Goal: Use online tool/utility

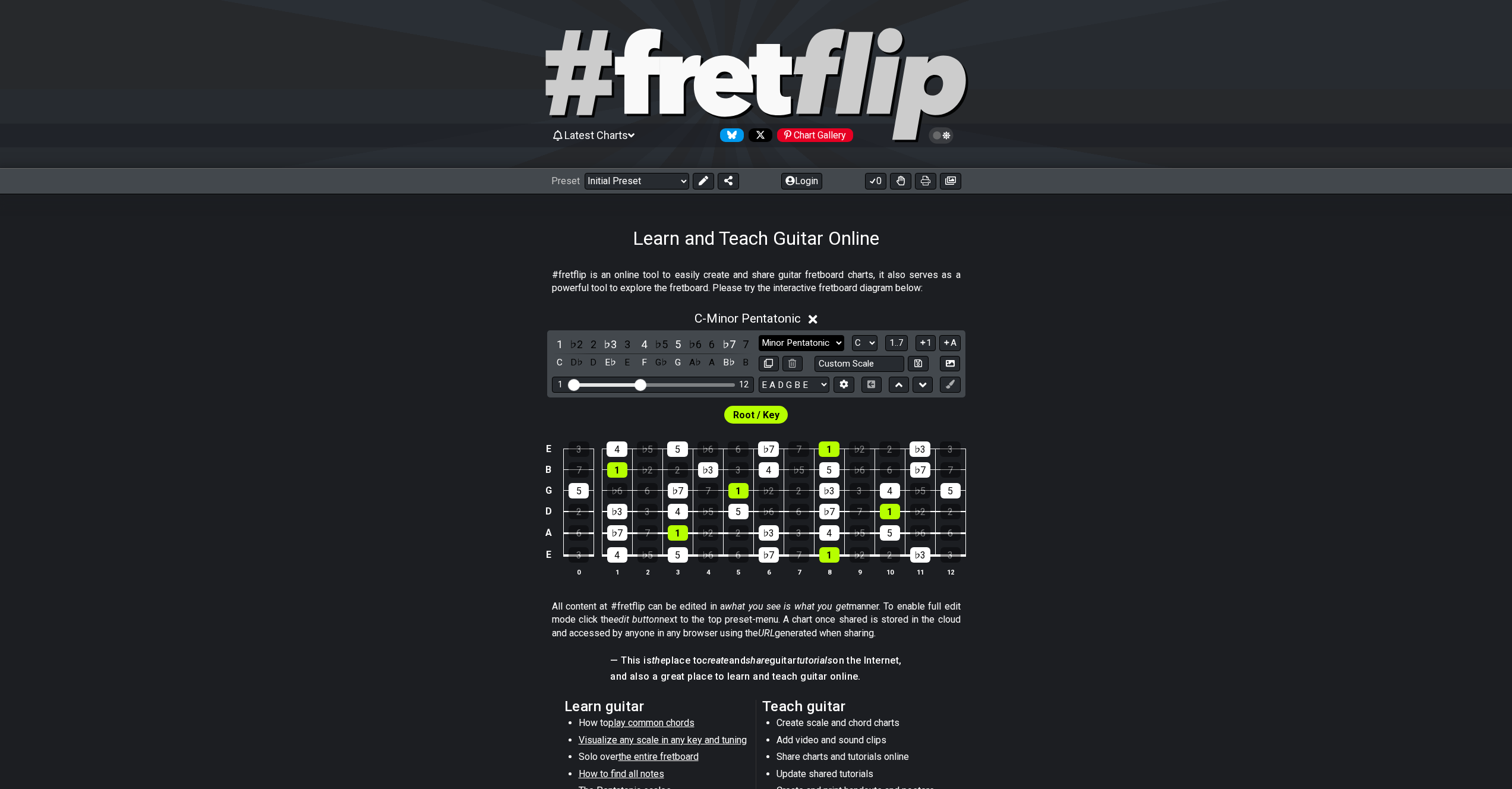
click at [835, 341] on select "Minor Pentatonic Click to edit Minor Pentatonic Major Pentatonic Minor Blues Ma…" at bounding box center [801, 343] width 85 height 16
click at [869, 343] on select "A♭ A A♯ B♭ B C C♯ D♭ D D♯ E♭ E F F♯ G♭ G G♯" at bounding box center [864, 343] width 25 height 16
click at [852, 335] on select "A♭ A A♯ B♭ B C C♯ D♭ D D♯ E♭ E F F♯ G♭ G G♯" at bounding box center [864, 343] width 25 height 16
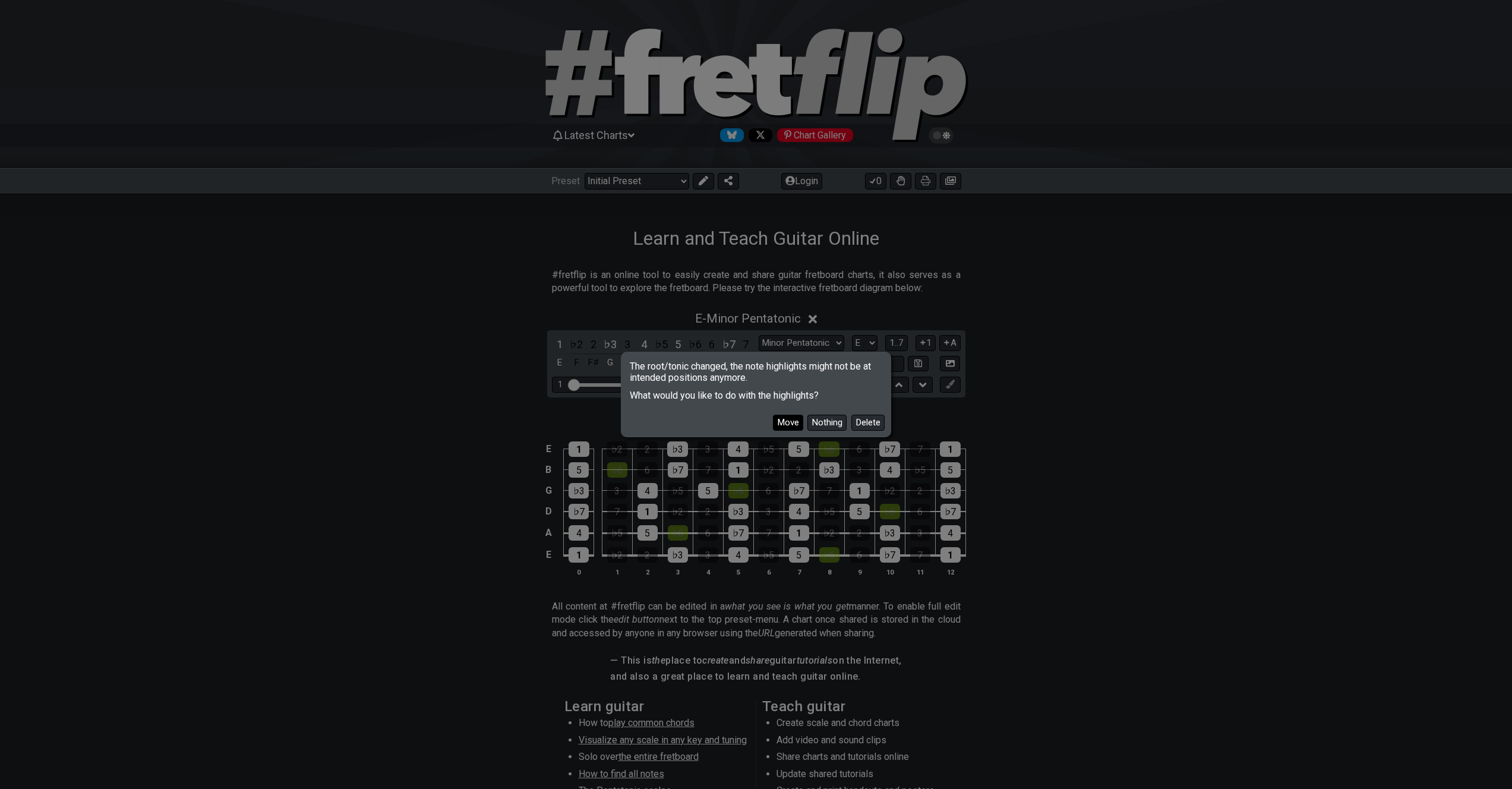
click at [798, 422] on button "Move" at bounding box center [787, 423] width 30 height 16
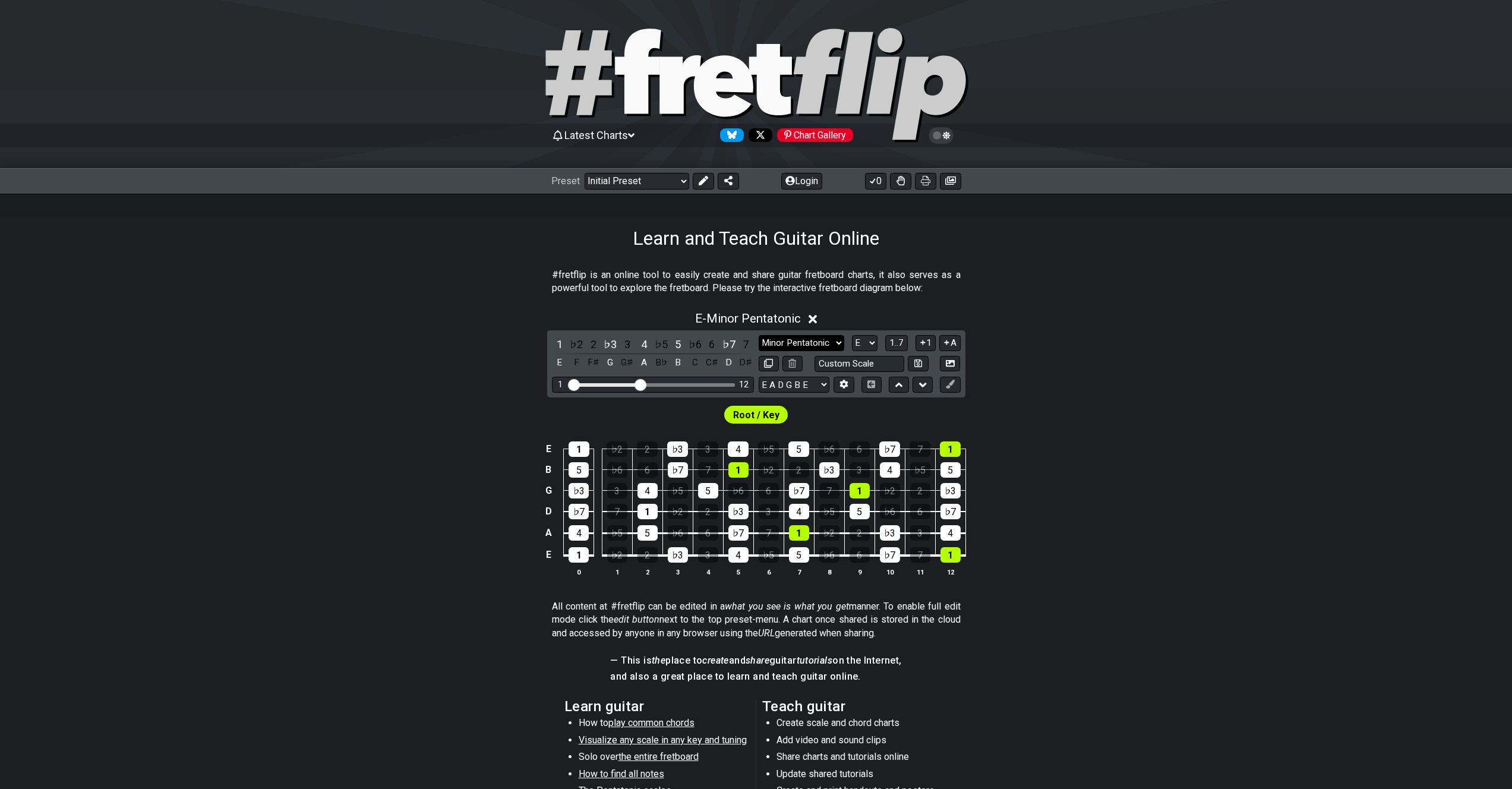
click at [815, 346] on select "Minor Pentatonic Click to edit Minor Pentatonic Major Pentatonic Minor Blues Ma…" at bounding box center [801, 343] width 85 height 16
click at [877, 343] on select "A♭ A A♯ B♭ B C C♯ D♭ D D♯ E♭ E F F♯ G♭ G G♯" at bounding box center [864, 343] width 25 height 16
select select "C#"
click at [852, 335] on select "A♭ A A♯ B♭ B C C♯ D♭ D D♯ E♭ E F F♯ G♭ G G♯" at bounding box center [864, 343] width 25 height 16
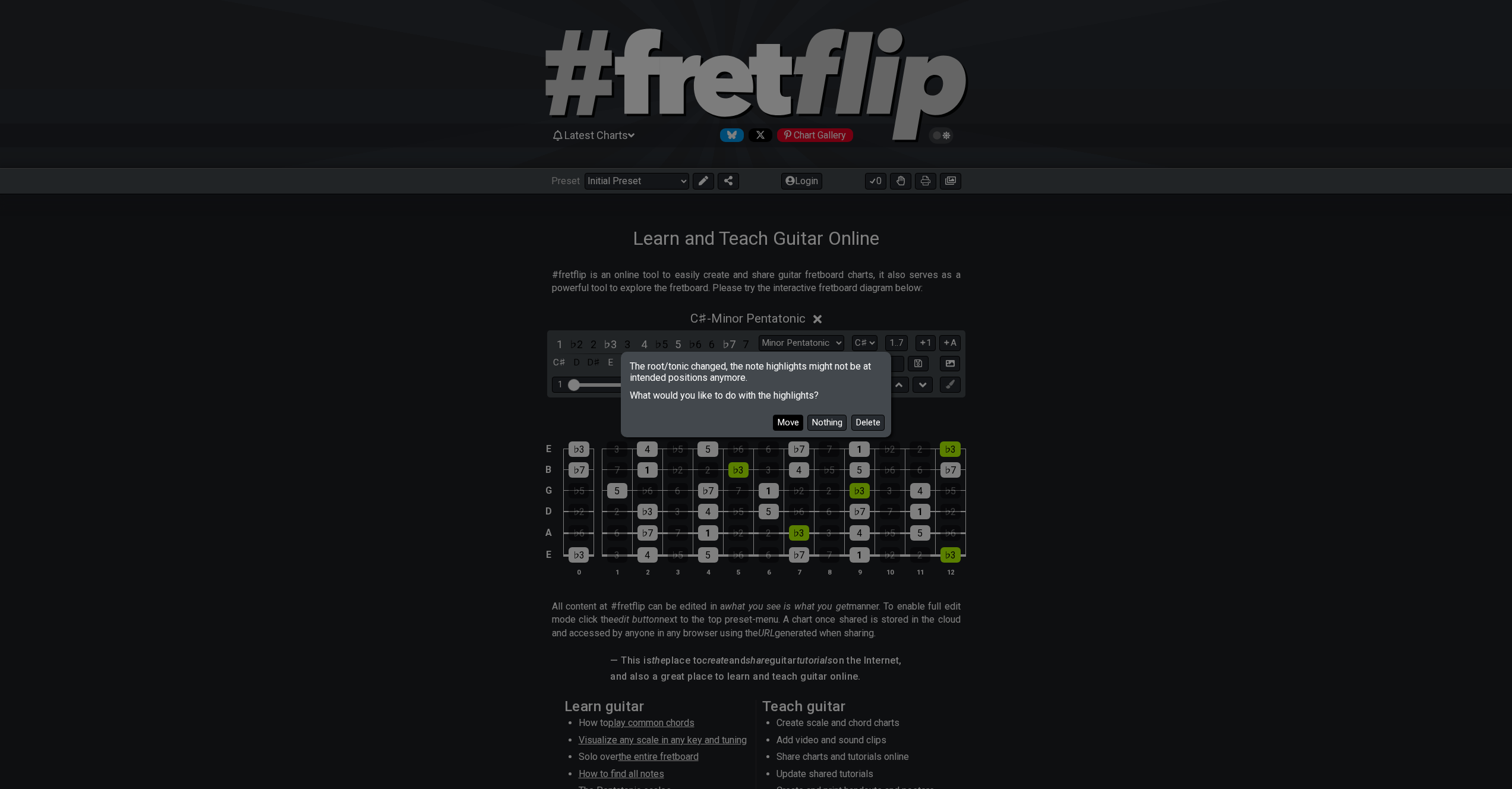
click at [788, 423] on button "Move" at bounding box center [787, 423] width 30 height 16
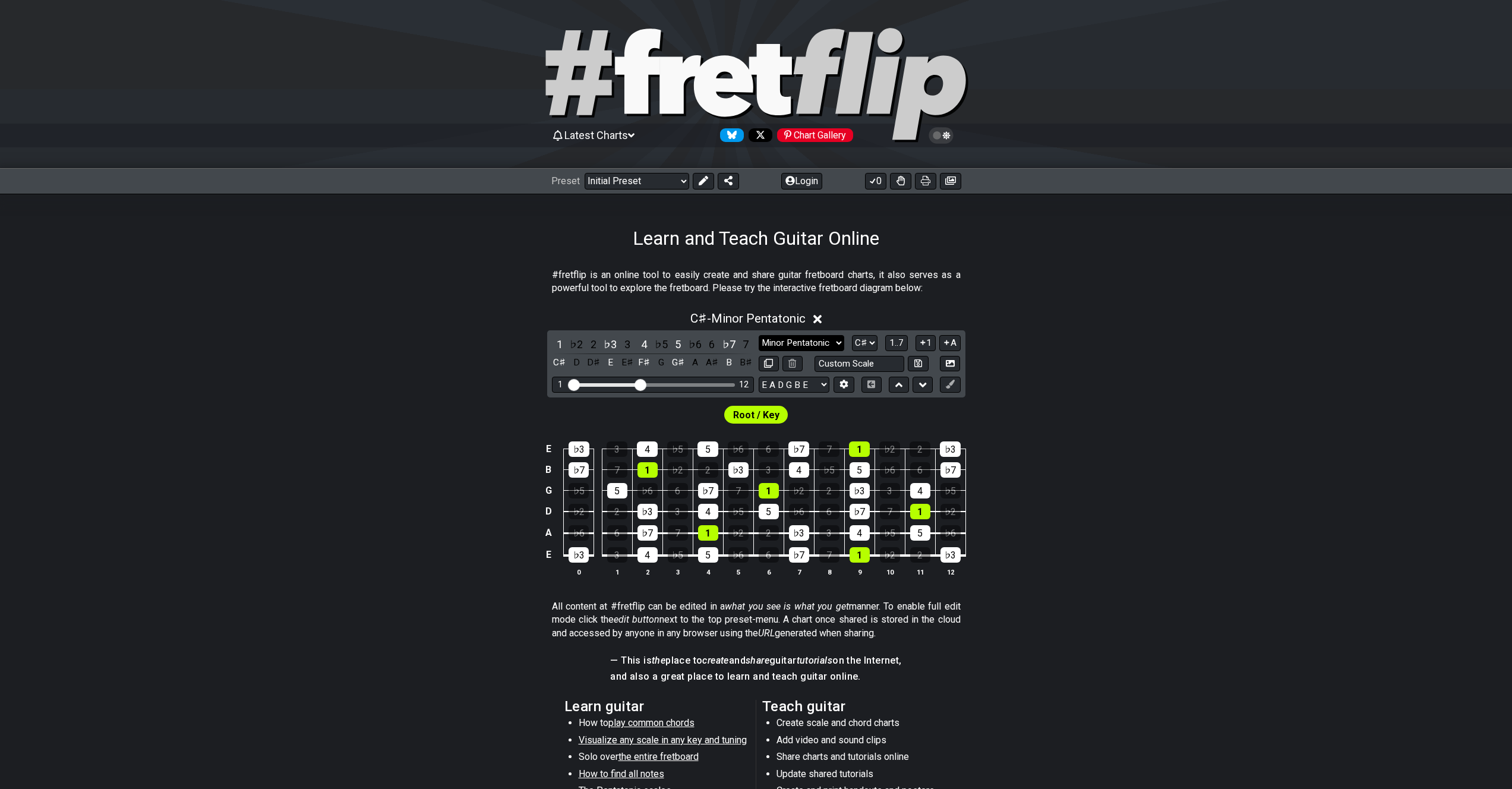
click at [831, 342] on select "Minor Pentatonic Click to edit Minor Pentatonic Major Pentatonic Minor Blues Ma…" at bounding box center [801, 343] width 85 height 16
select select "Major"
click at [758, 335] on select "Minor Pentatonic Click to edit Minor Pentatonic Major Pentatonic Minor Blues Ma…" at bounding box center [801, 343] width 85 height 16
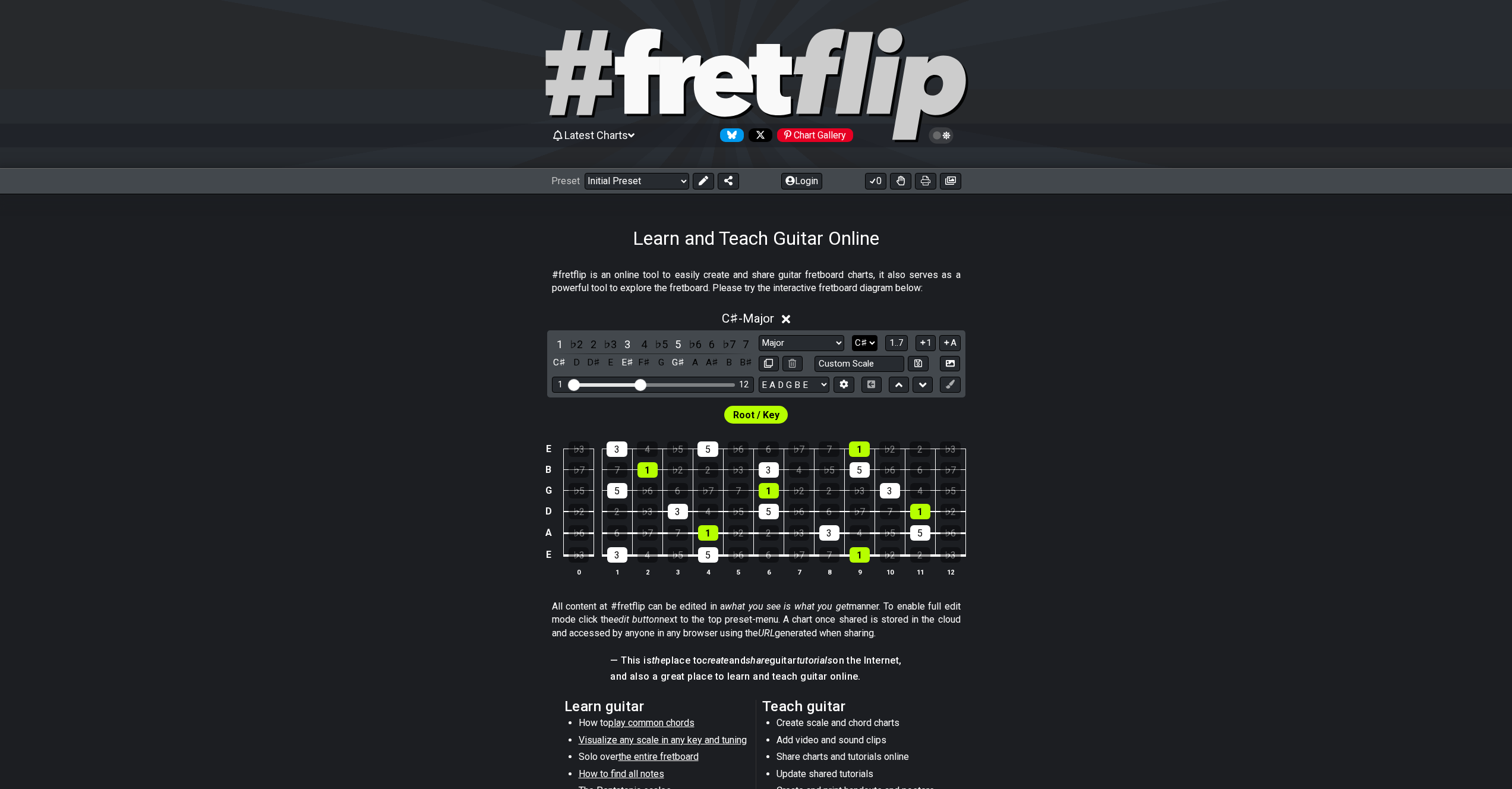
click at [869, 344] on select "A♭ A A♯ B♭ B C C♯ D♭ D D♯ E♭ E F F♯ G♭ G G♯" at bounding box center [864, 343] width 25 height 16
select select "A"
click at [852, 335] on select "A♭ A A♯ B♭ B C C♯ D♭ D D♯ E♭ E F F♯ G♭ G G♯" at bounding box center [864, 343] width 25 height 16
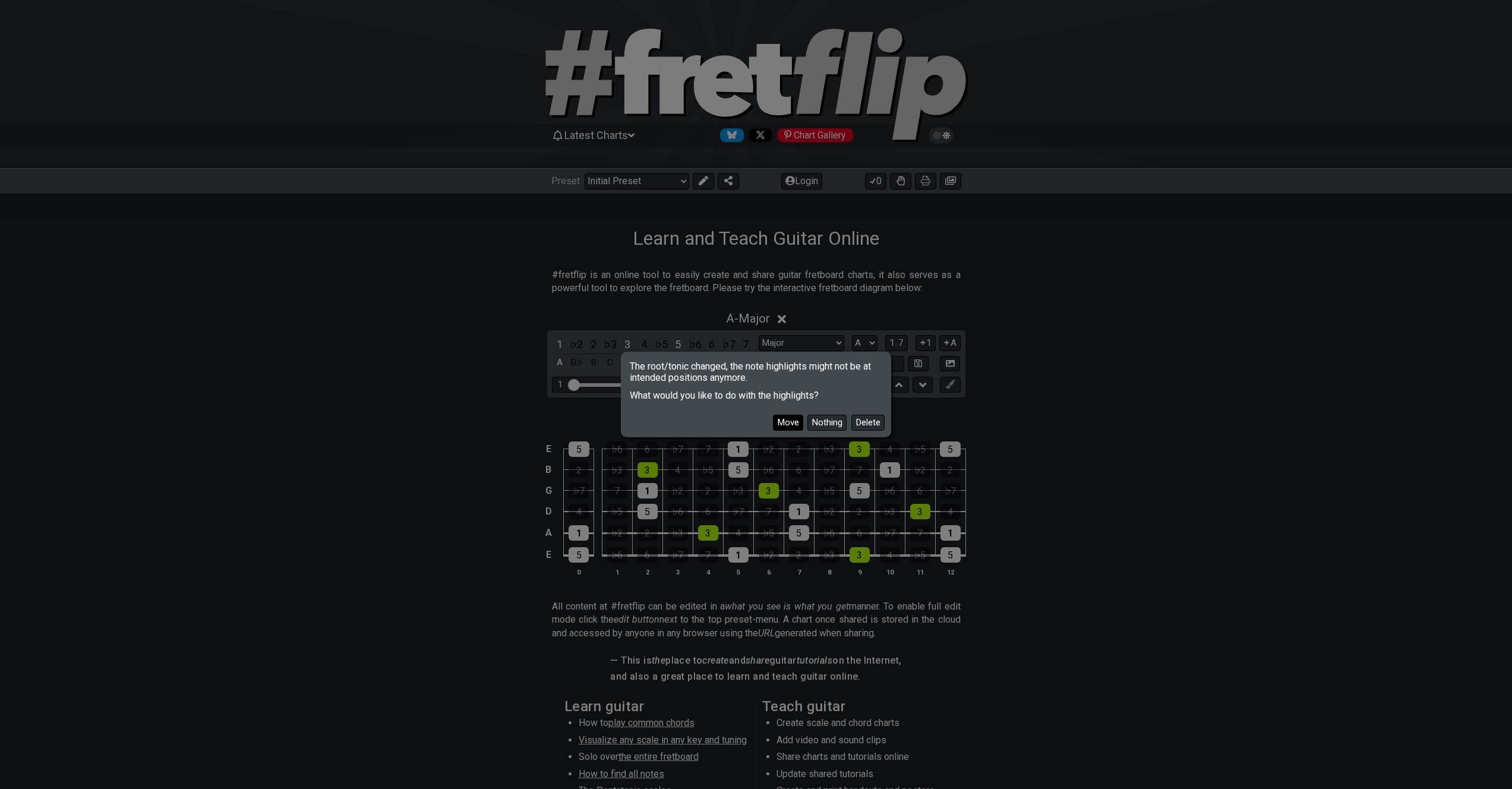
click at [785, 419] on button "Move" at bounding box center [787, 423] width 30 height 16
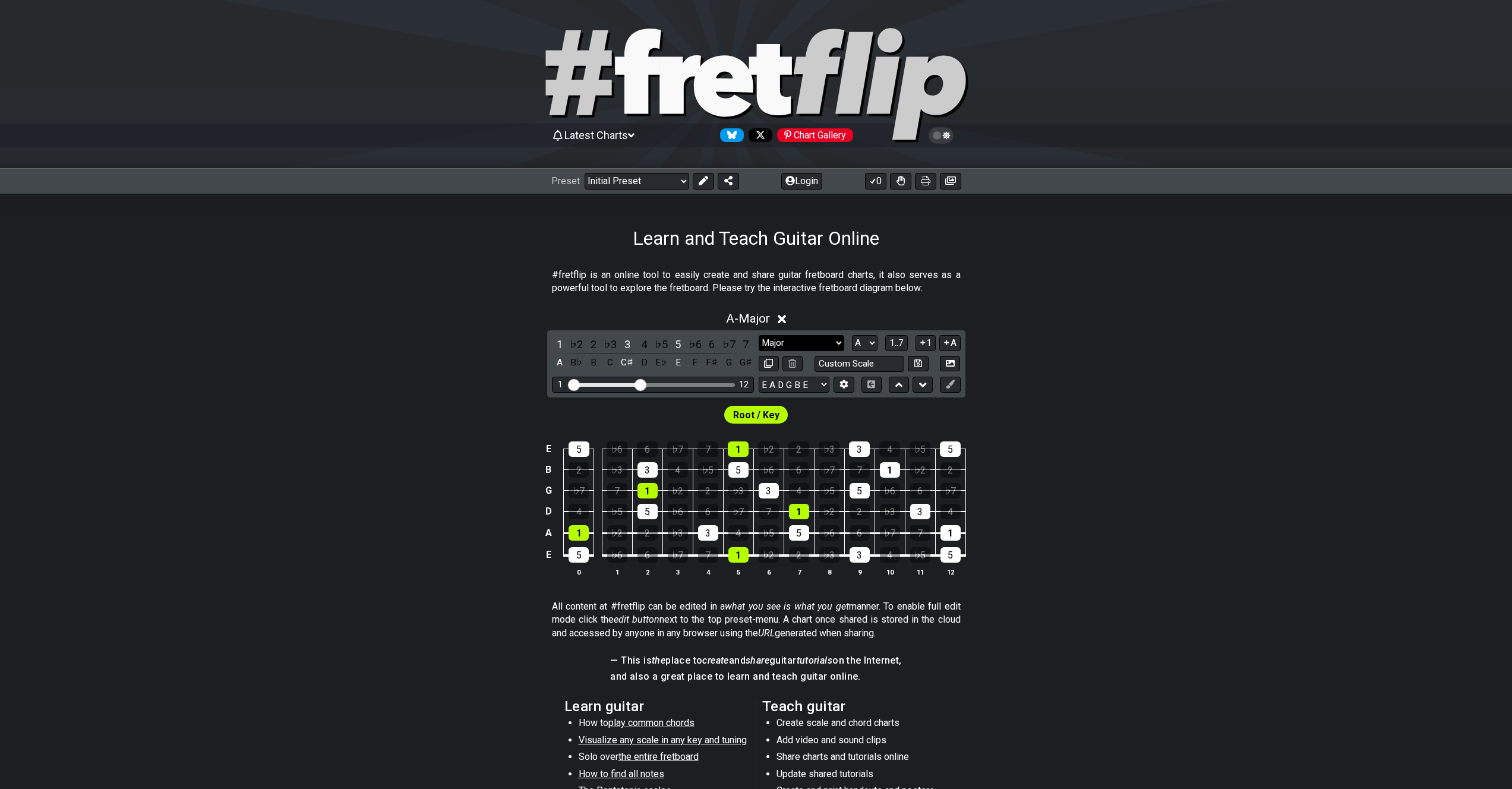
click at [829, 338] on select "Minor Pentatonic Click to edit Minor Pentatonic Major Pentatonic Minor Blues Ma…" at bounding box center [801, 343] width 85 height 16
click at [758, 335] on select "Minor Pentatonic Click to edit Minor Pentatonic Major Pentatonic Minor Blues Ma…" at bounding box center [801, 343] width 85 height 16
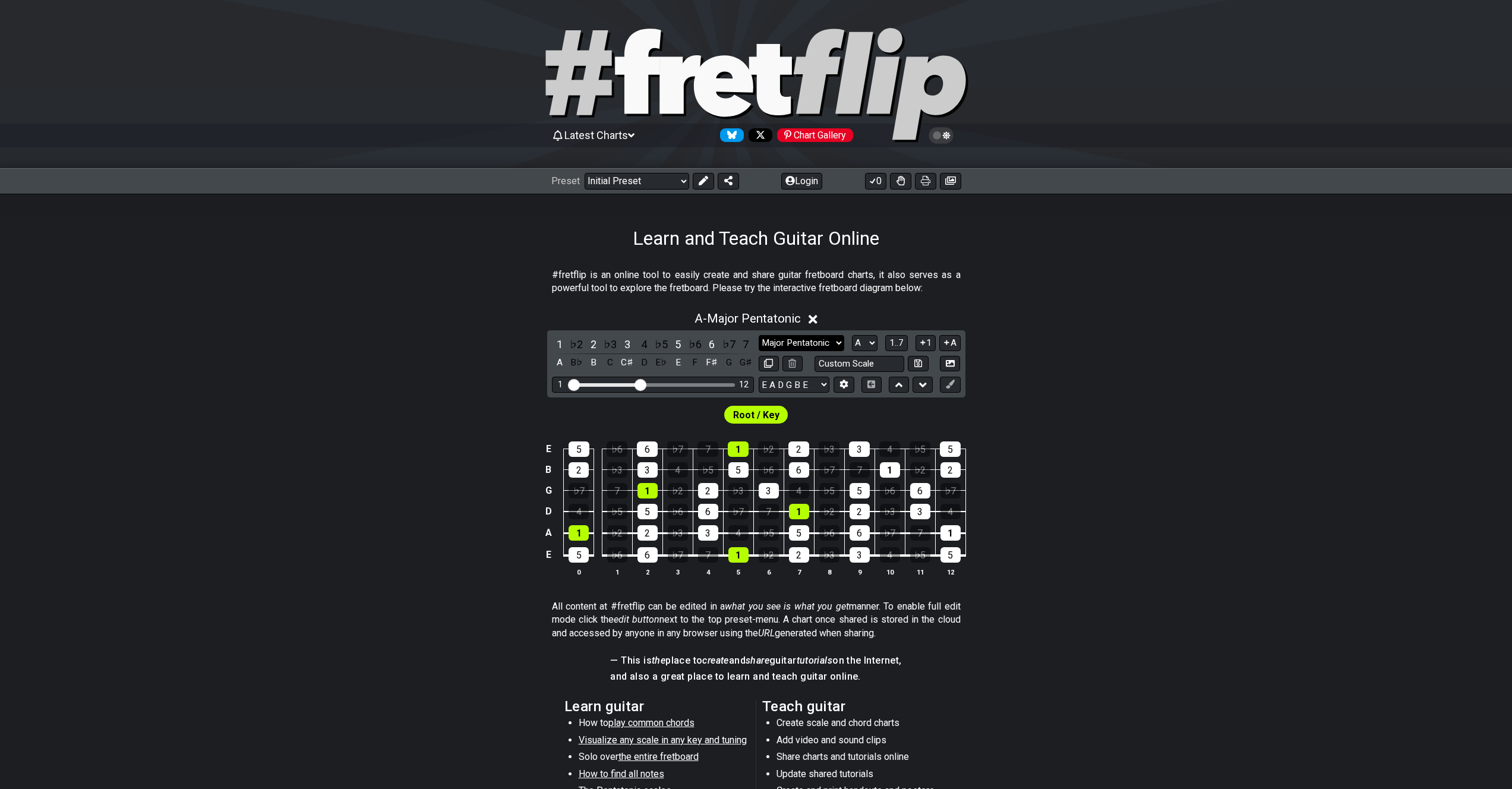
click at [834, 344] on select "Minor Pentatonic Click to edit Minor Pentatonic Major Pentatonic Minor Blues Ma…" at bounding box center [801, 343] width 85 height 16
select select "Major"
click at [758, 335] on select "Minor Pentatonic Click to edit Minor Pentatonic Major Pentatonic Minor Blues Ma…" at bounding box center [801, 343] width 85 height 16
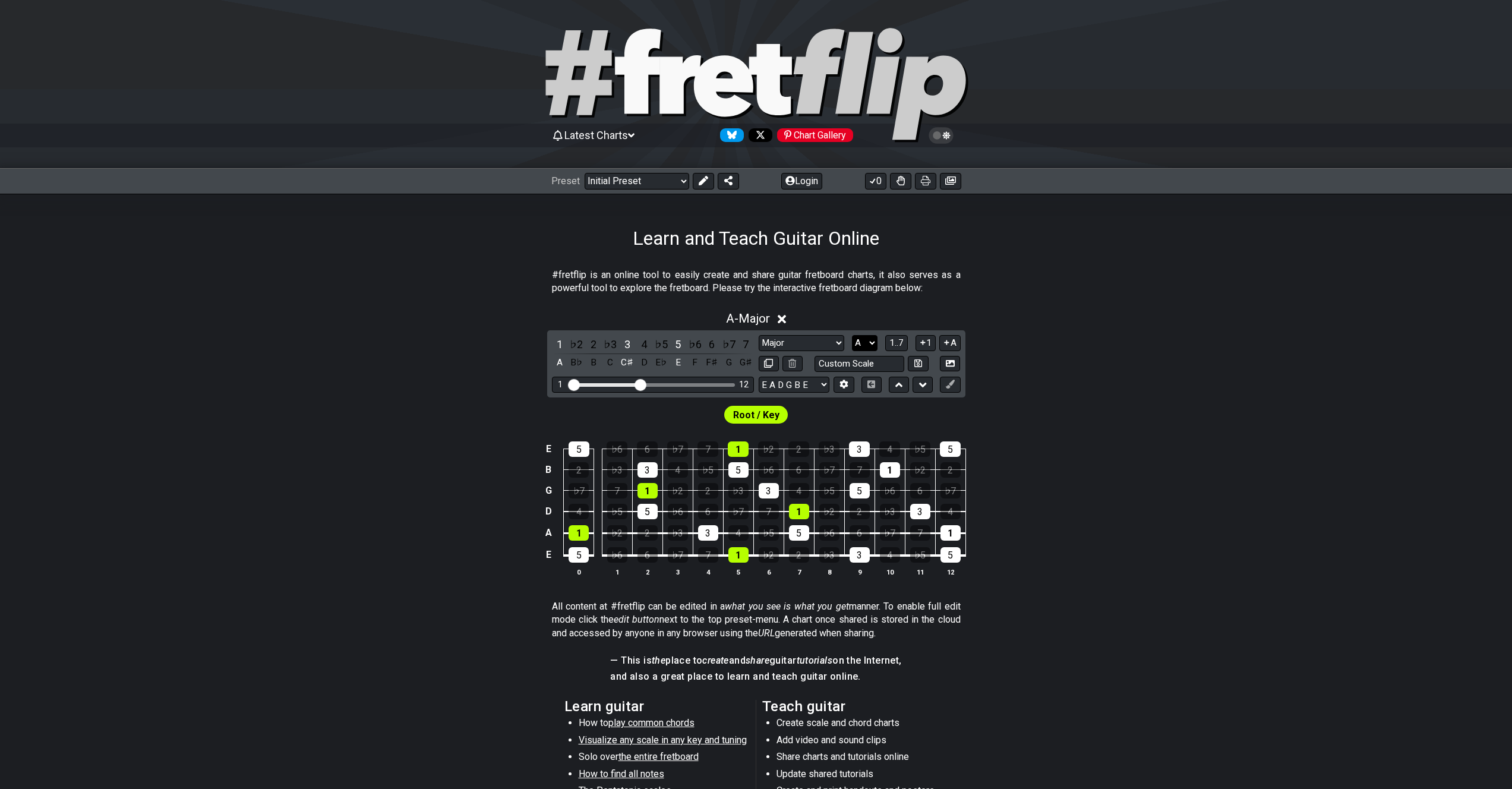
click at [871, 340] on select "A♭ A A♯ B♭ B C C♯ D♭ D D♯ E♭ E F F♯ G♭ G G♯" at bounding box center [864, 343] width 25 height 16
click at [852, 335] on select "A♭ A A♯ B♭ B C C♯ D♭ D D♯ E♭ E F F♯ G♭ G G♯" at bounding box center [864, 343] width 25 height 16
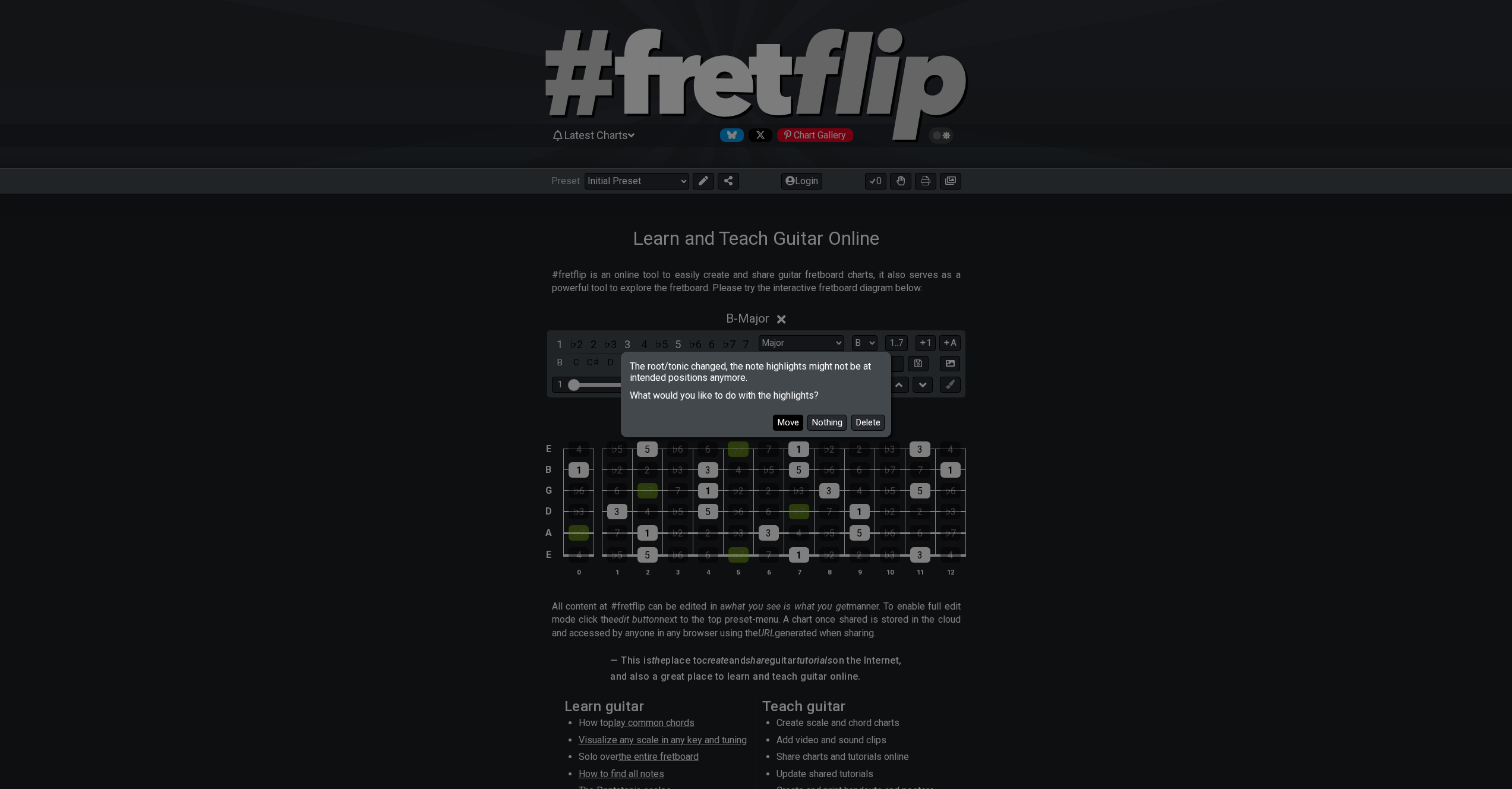
click at [794, 422] on button "Move" at bounding box center [787, 423] width 30 height 16
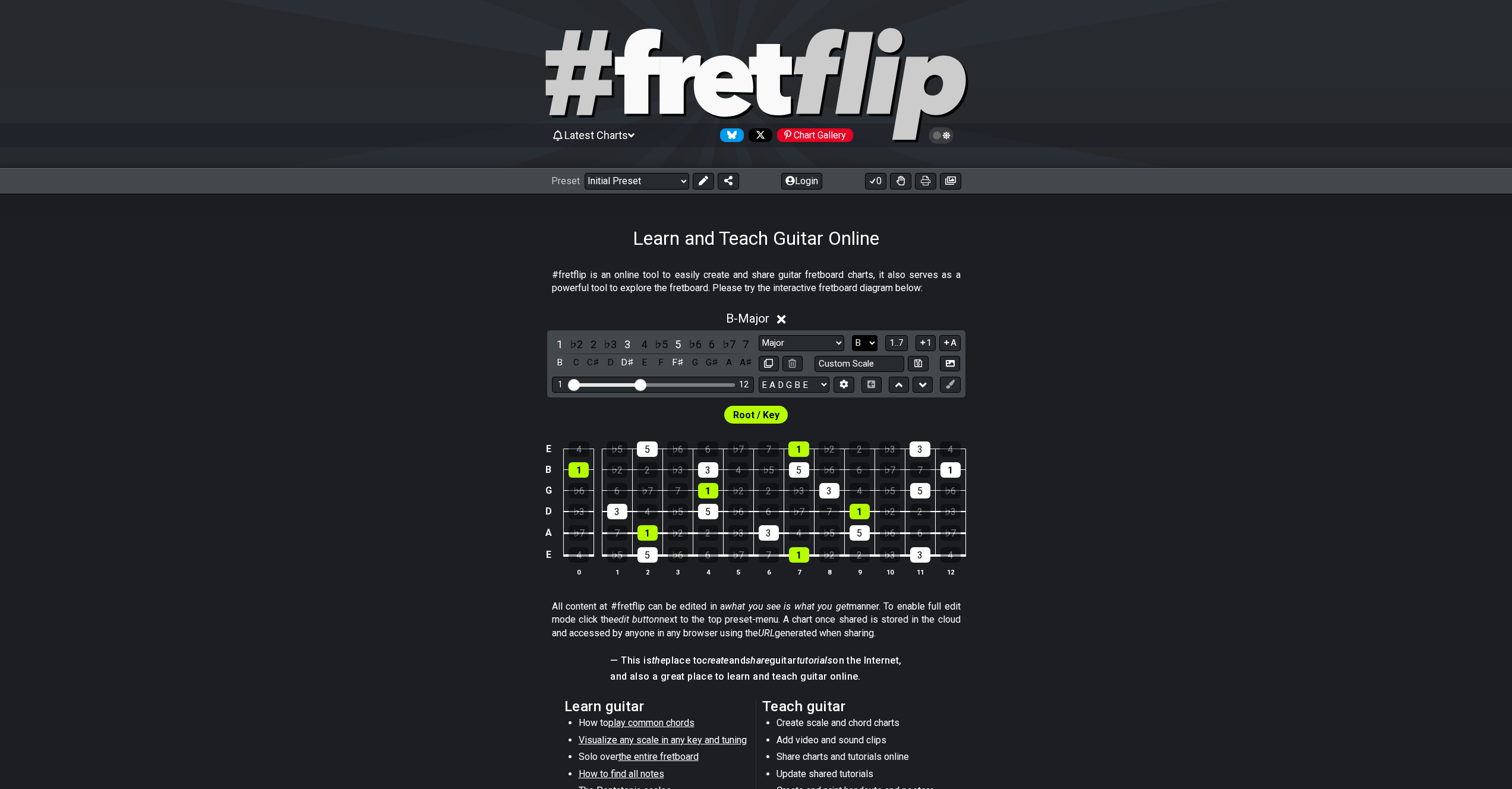
click at [856, 342] on select "A♭ A A♯ B♭ B C C♯ D♭ D D♯ E♭ E F F♯ G♭ G G♯" at bounding box center [864, 343] width 25 height 16
select select "C"
click at [852, 335] on select "A♭ A A♯ B♭ B C C♯ D♭ D D♯ E♭ E F F♯ G♭ G G♯" at bounding box center [864, 343] width 25 height 16
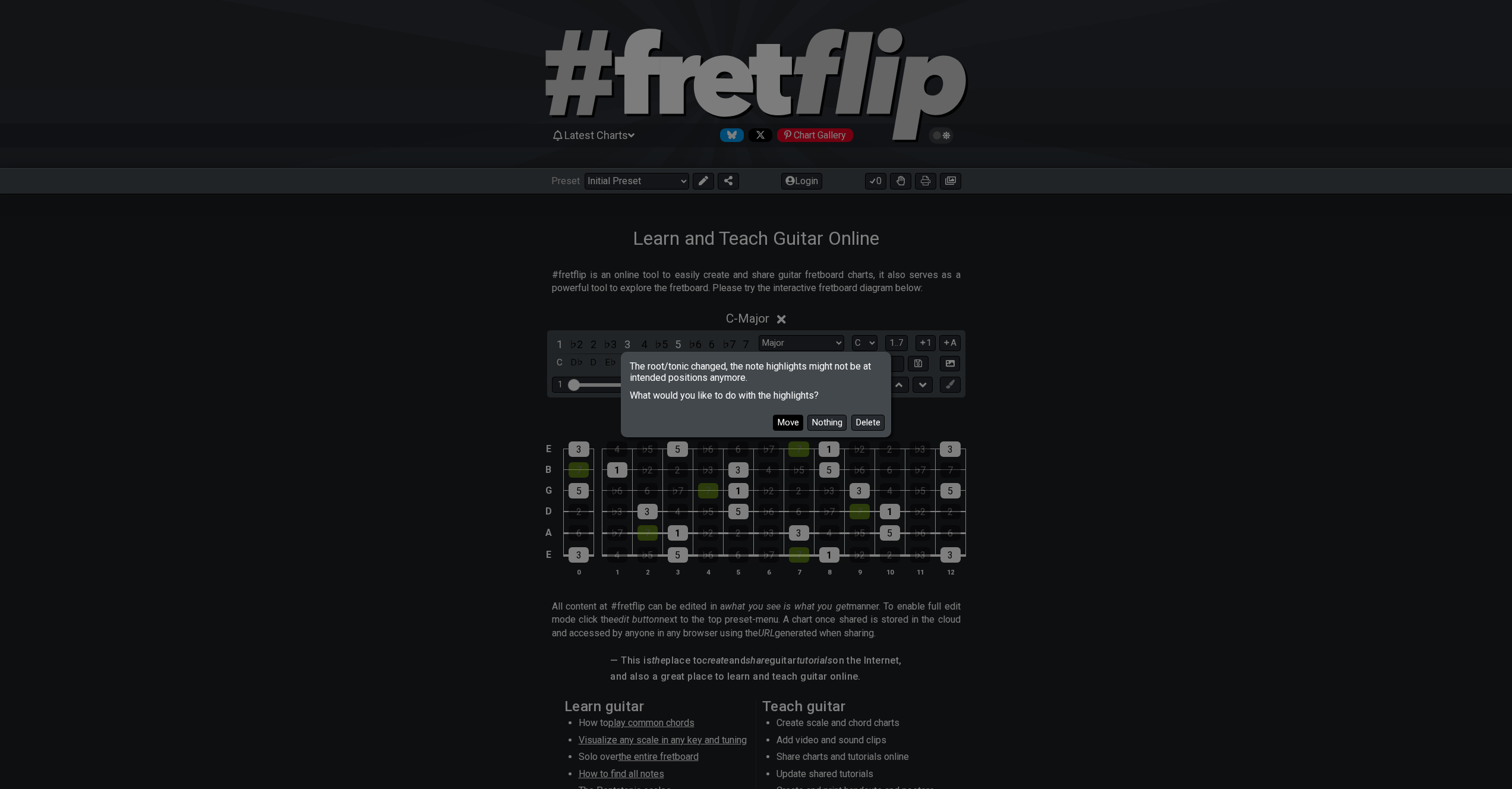
click at [793, 422] on button "Move" at bounding box center [787, 423] width 30 height 16
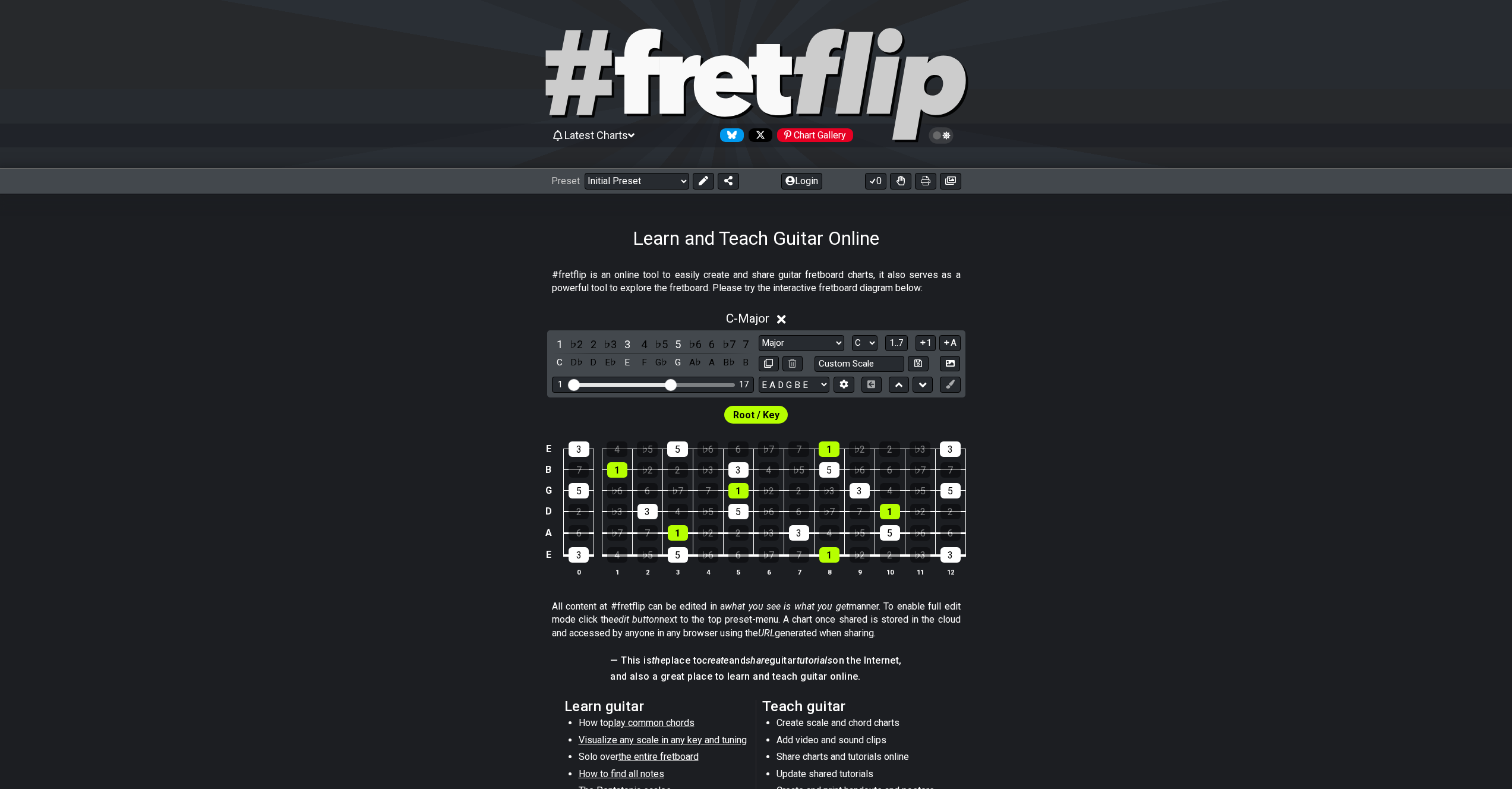
drag, startPoint x: 643, startPoint y: 381, endPoint x: 668, endPoint y: 383, distance: 25.1
click at [668, 384] on input "Visible fret range" at bounding box center [653, 384] width 169 height 0
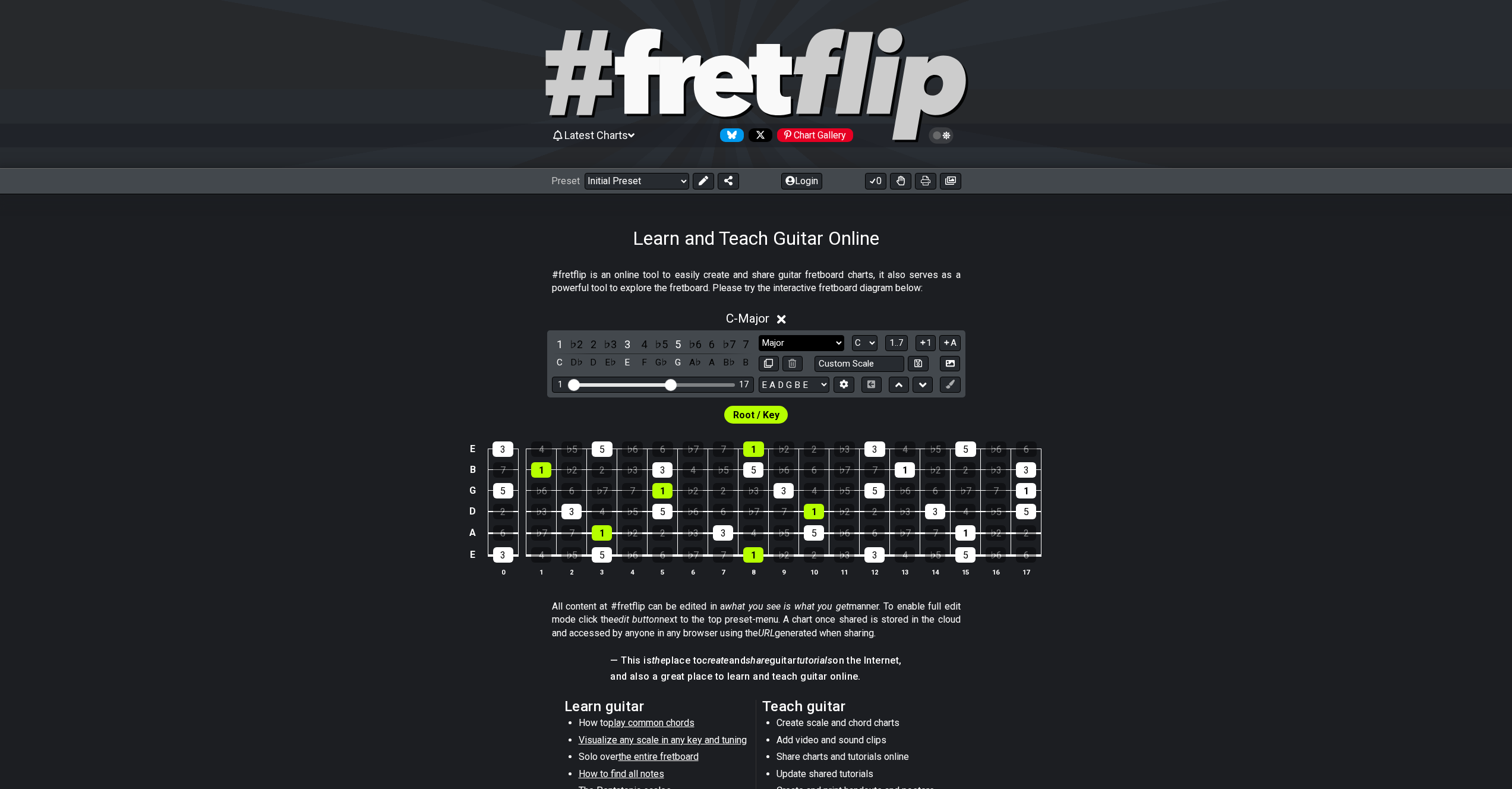
click at [800, 335] on select "Minor Pentatonic Click to edit Minor Pentatonic Major Pentatonic Minor Blues Ma…" at bounding box center [801, 343] width 85 height 16
click at [758, 335] on select "Minor Pentatonic Click to edit Minor Pentatonic Major Pentatonic Minor Blues Ma…" at bounding box center [801, 343] width 85 height 16
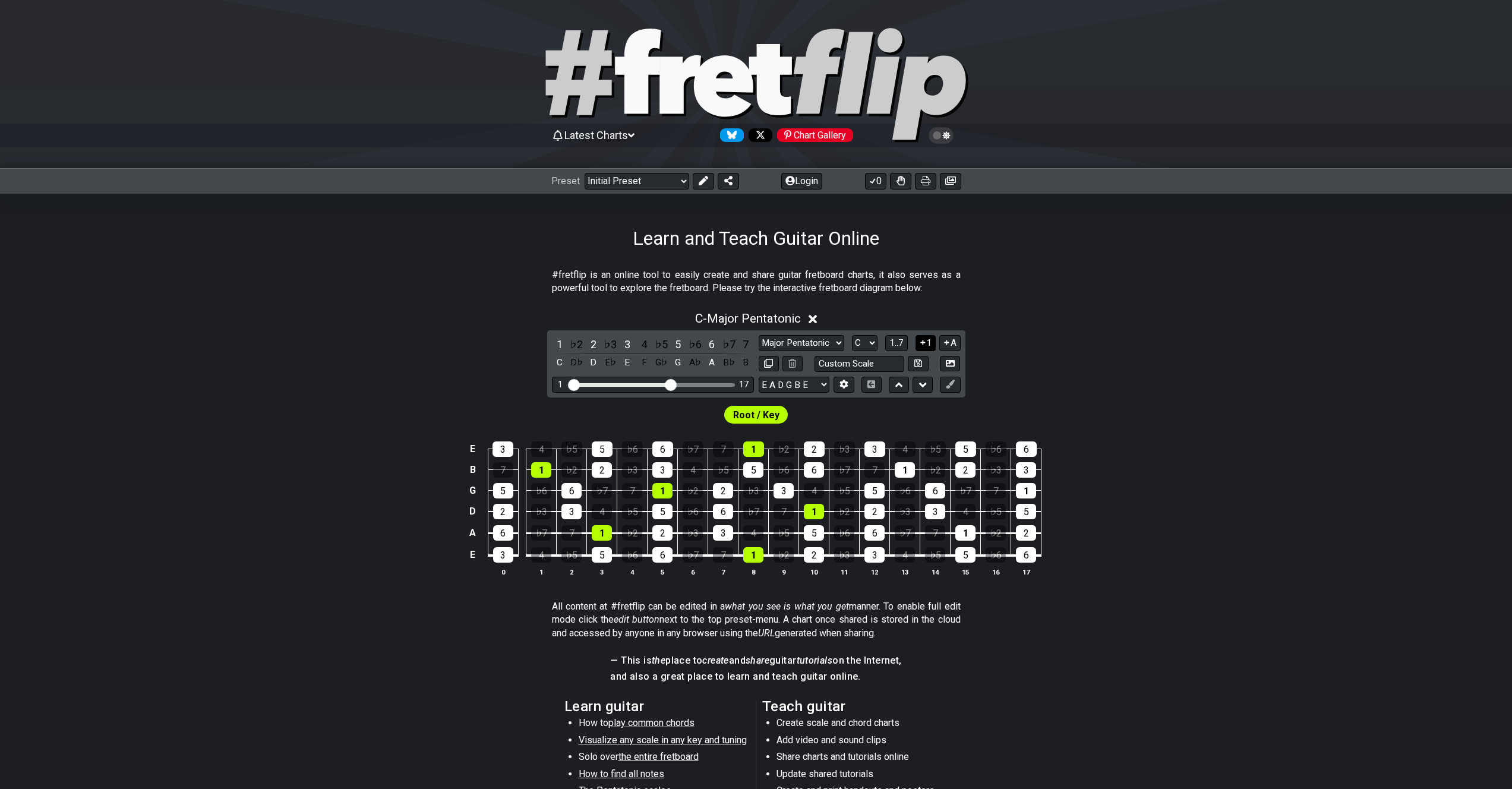
click at [920, 339] on icon at bounding box center [922, 343] width 11 height 9
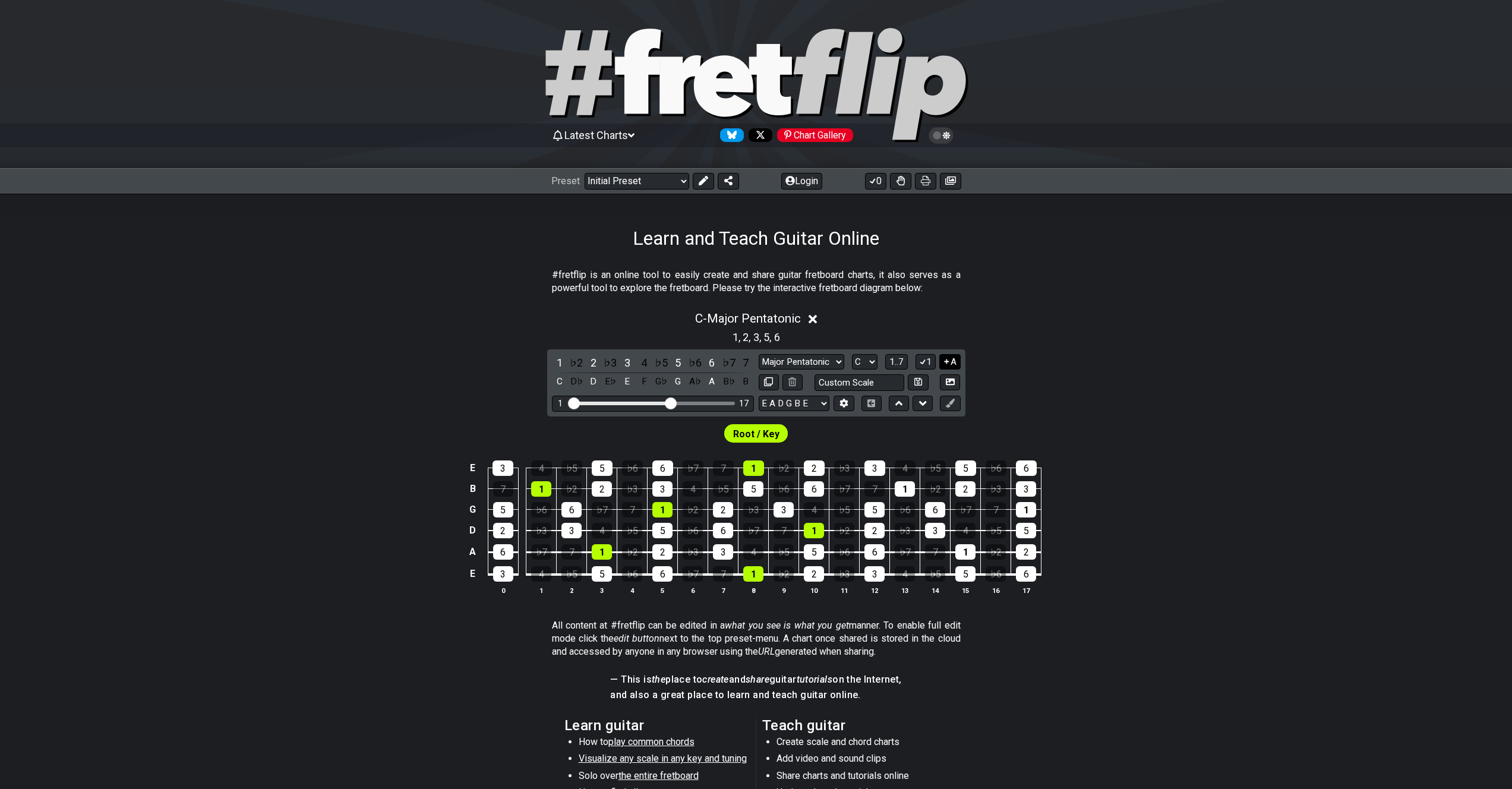
click at [949, 357] on icon at bounding box center [946, 362] width 11 height 9
click at [827, 360] on select "Minor Pentatonic Click to edit Minor Pentatonic Major Pentatonic Minor Blues Ma…" at bounding box center [801, 362] width 85 height 16
click at [758, 354] on select "Minor Pentatonic Click to edit Minor Pentatonic Major Pentatonic Minor Blues Ma…" at bounding box center [801, 362] width 85 height 16
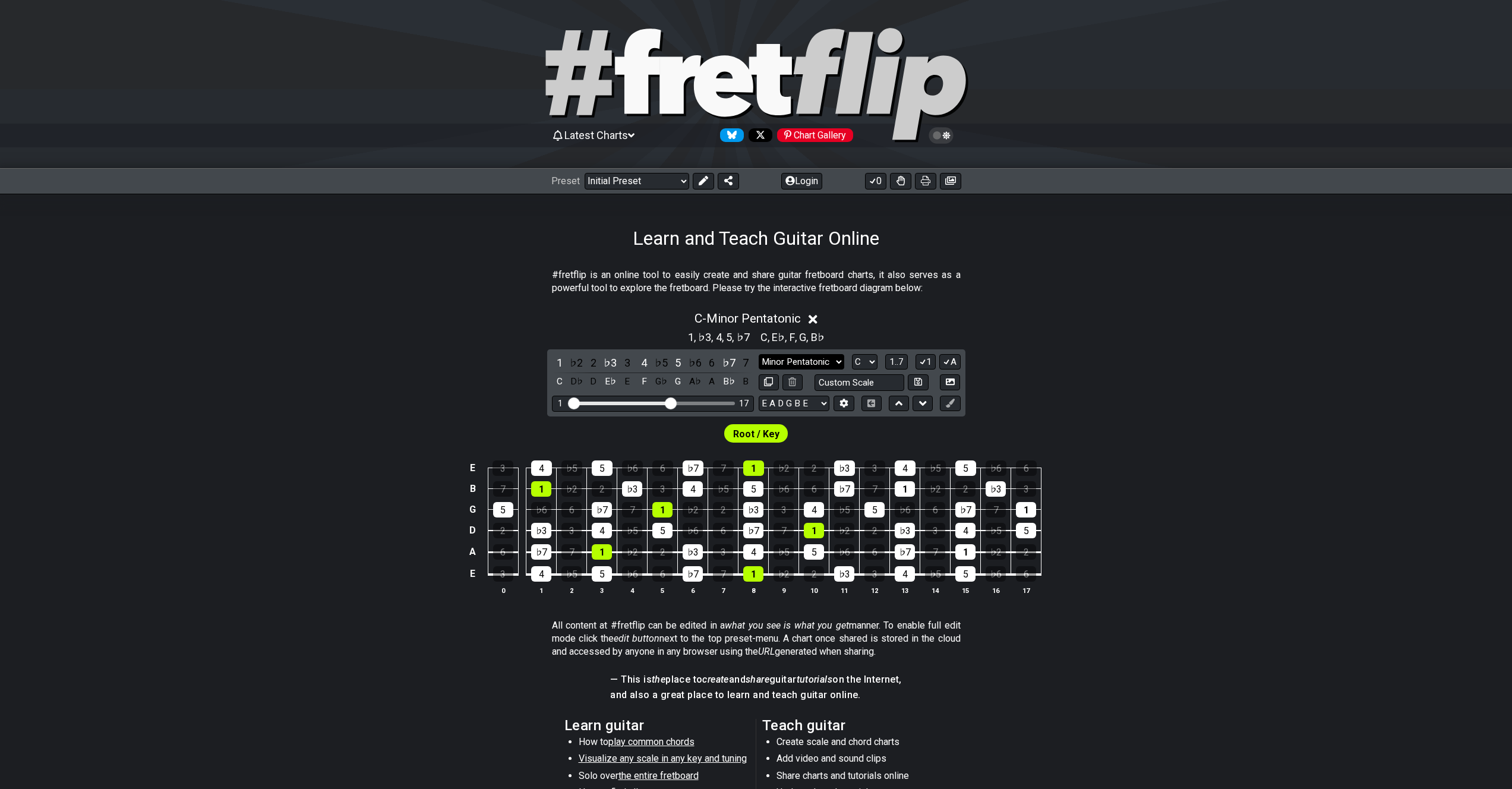
click at [797, 367] on select "Minor Pentatonic Click to edit Minor Pentatonic Major Pentatonic Minor Blues Ma…" at bounding box center [801, 362] width 85 height 16
click at [758, 354] on select "Minor Pentatonic Click to edit Minor Pentatonic Major Pentatonic Minor Blues Ma…" at bounding box center [801, 362] width 85 height 16
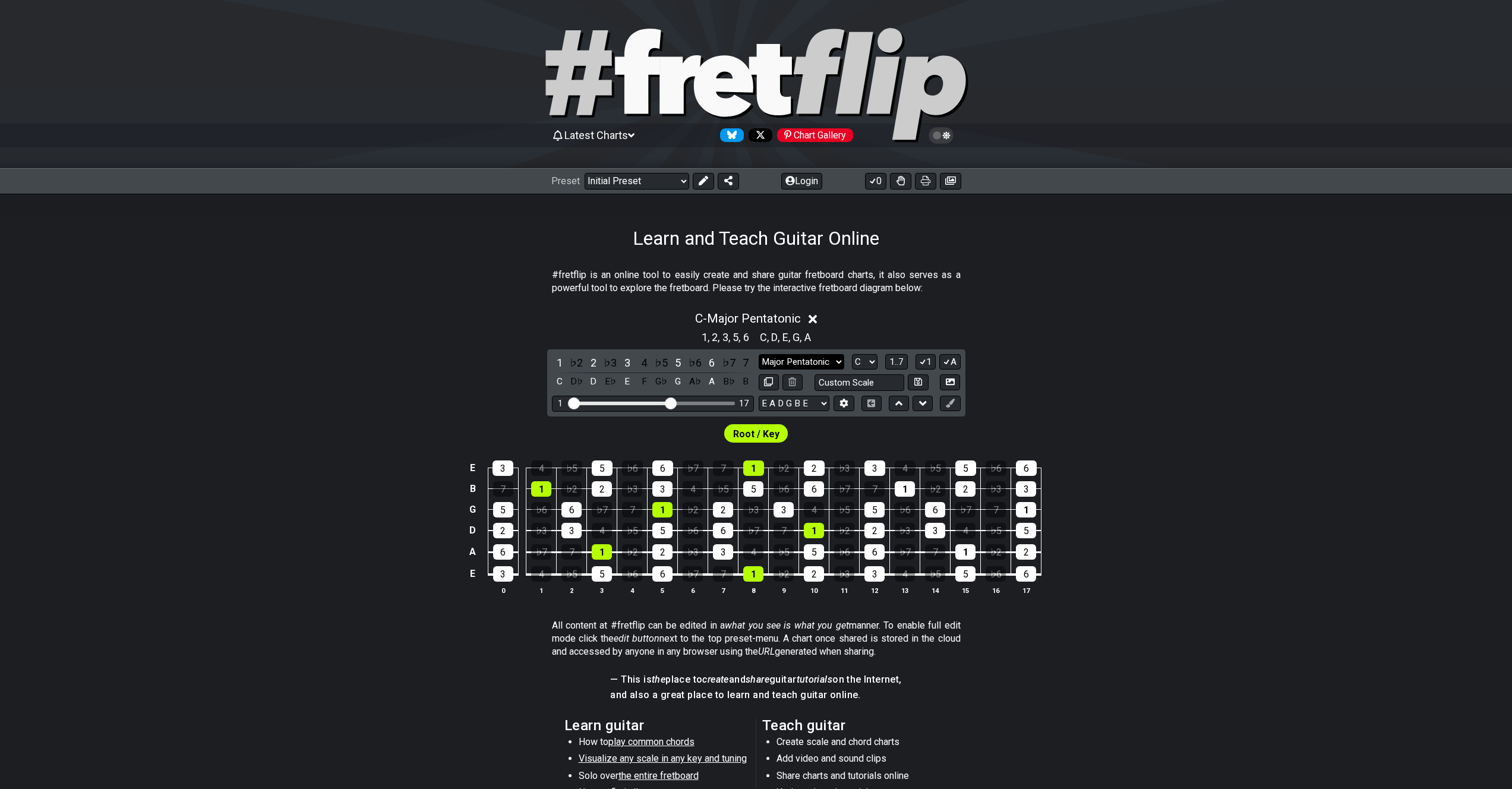
click at [837, 361] on select "Minor Pentatonic Click to edit Minor Pentatonic Major Pentatonic Minor Blues Ma…" at bounding box center [801, 362] width 85 height 16
click at [758, 354] on select "Minor Pentatonic Click to edit Minor Pentatonic Major Pentatonic Minor Blues Ma…" at bounding box center [801, 362] width 85 height 16
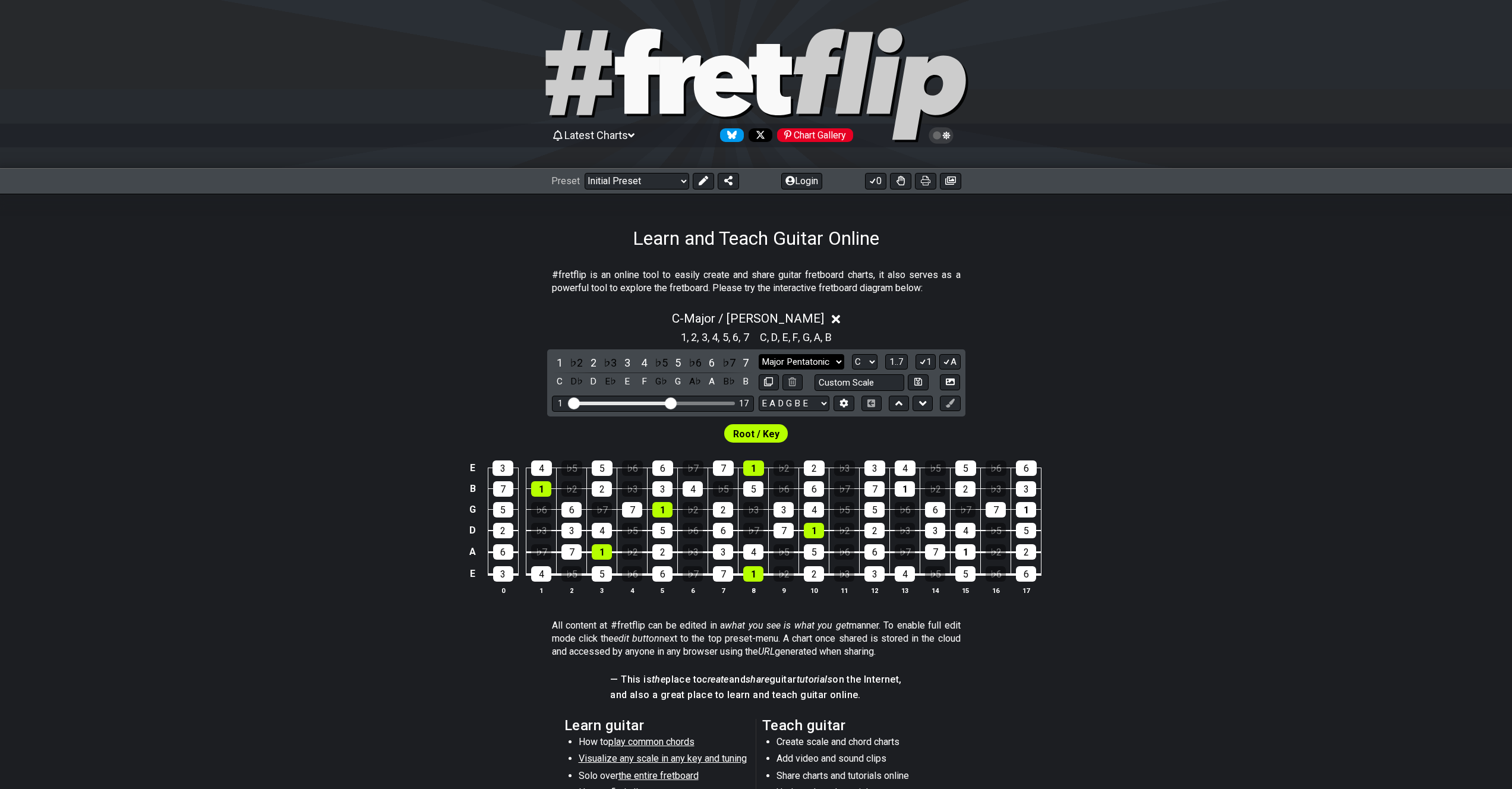
click at [833, 361] on select "Minor Pentatonic Click to edit Minor Pentatonic Major Pentatonic Minor Blues Ma…" at bounding box center [801, 362] width 85 height 16
click at [758, 354] on select "Minor Pentatonic Click to edit Minor Pentatonic Major Pentatonic Minor Blues Ma…" at bounding box center [801, 362] width 85 height 16
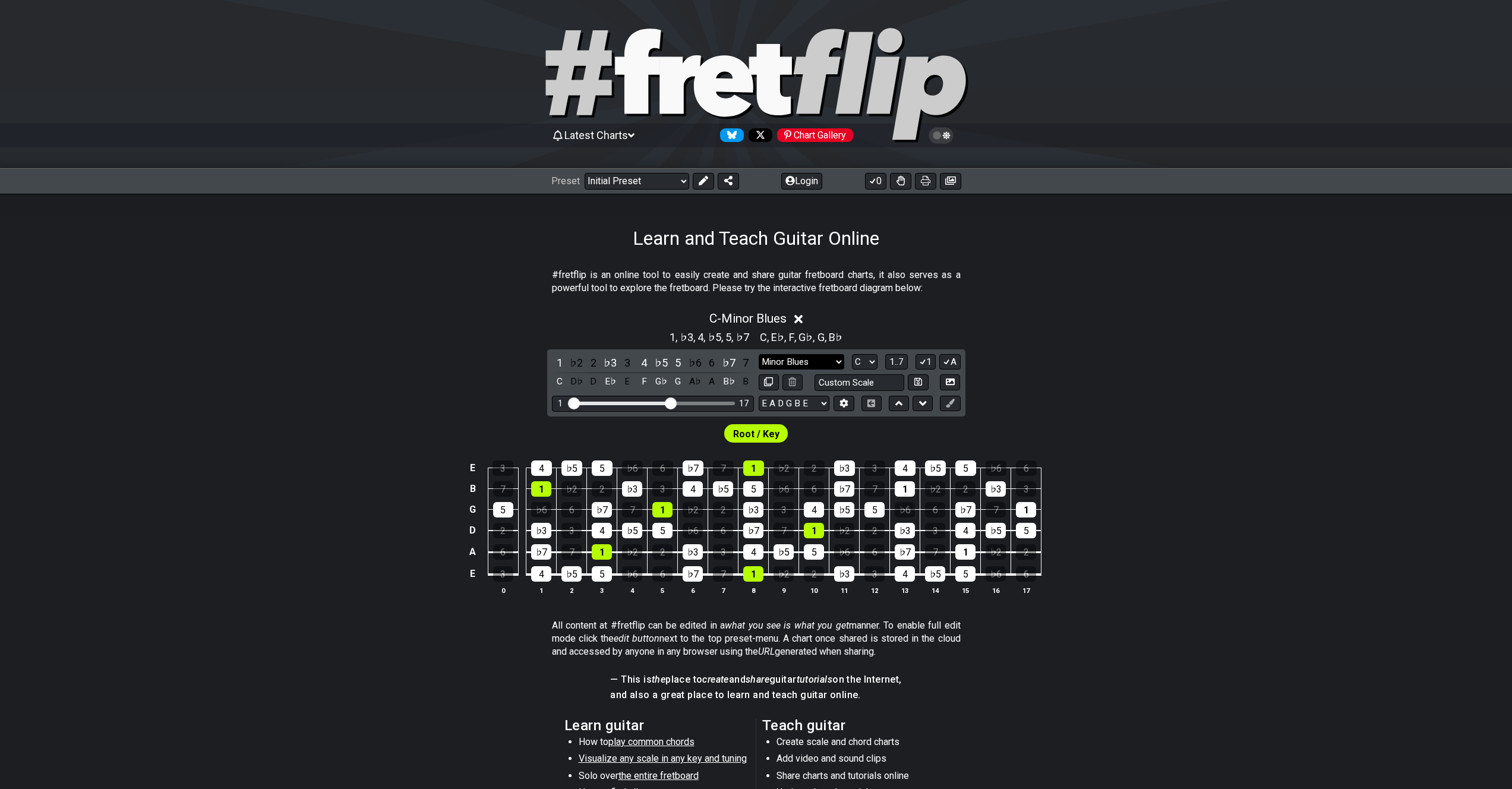
click at [827, 358] on select "Minor Pentatonic Click to edit Minor Pentatonic Major Pentatonic Minor Blues Ma…" at bounding box center [801, 362] width 85 height 16
click at [758, 354] on select "Minor Pentatonic Click to edit Minor Pentatonic Major Pentatonic Minor Blues Ma…" at bounding box center [801, 362] width 85 height 16
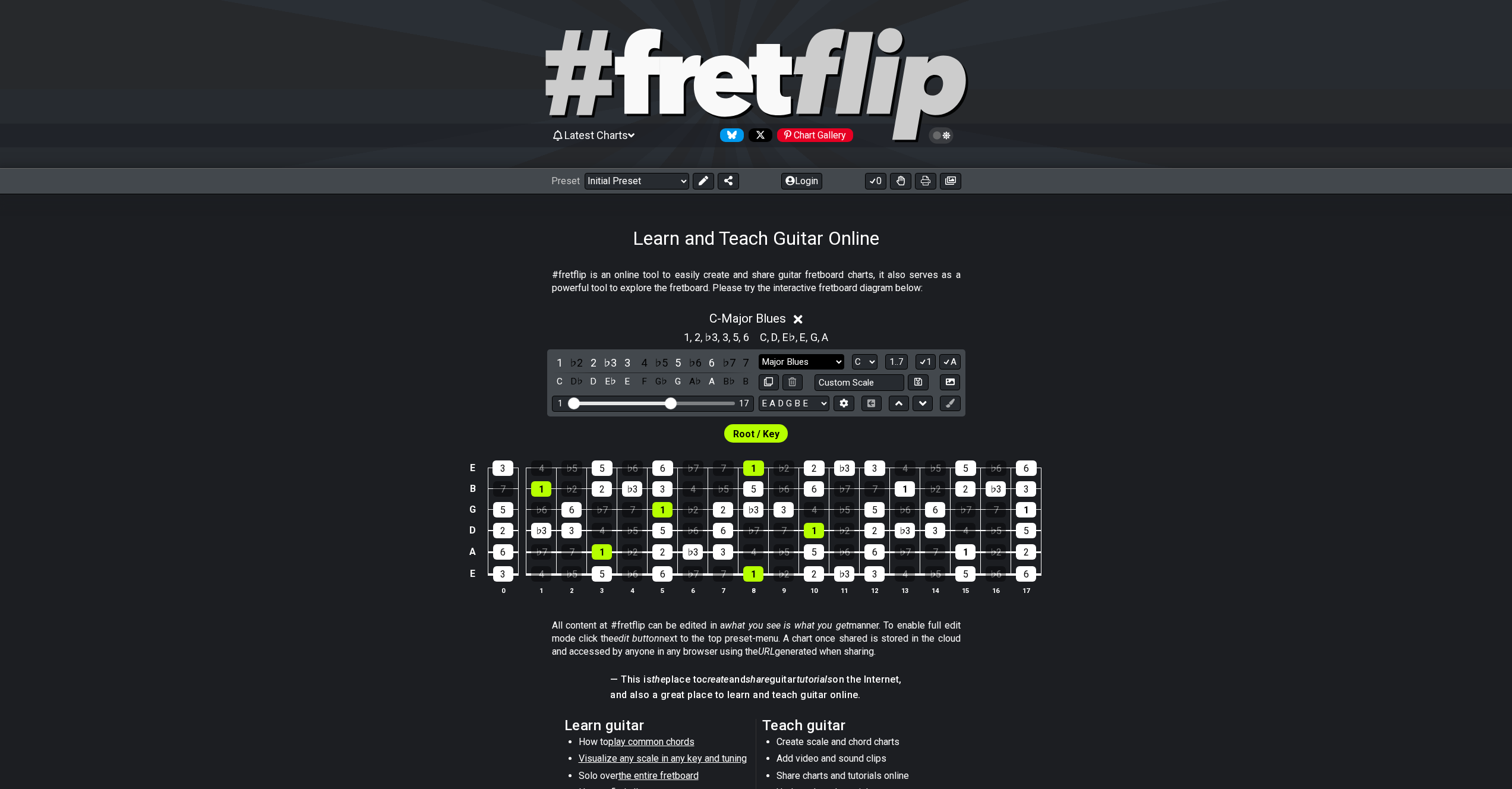
click at [825, 359] on select "Minor Pentatonic Click to edit Minor Pentatonic Major Pentatonic Minor Blues Ma…" at bounding box center [801, 362] width 85 height 16
select select "Minor Blues"
click at [758, 354] on select "Minor Pentatonic Click to edit Minor Pentatonic Major Pentatonic Minor Blues Ma…" at bounding box center [801, 362] width 85 height 16
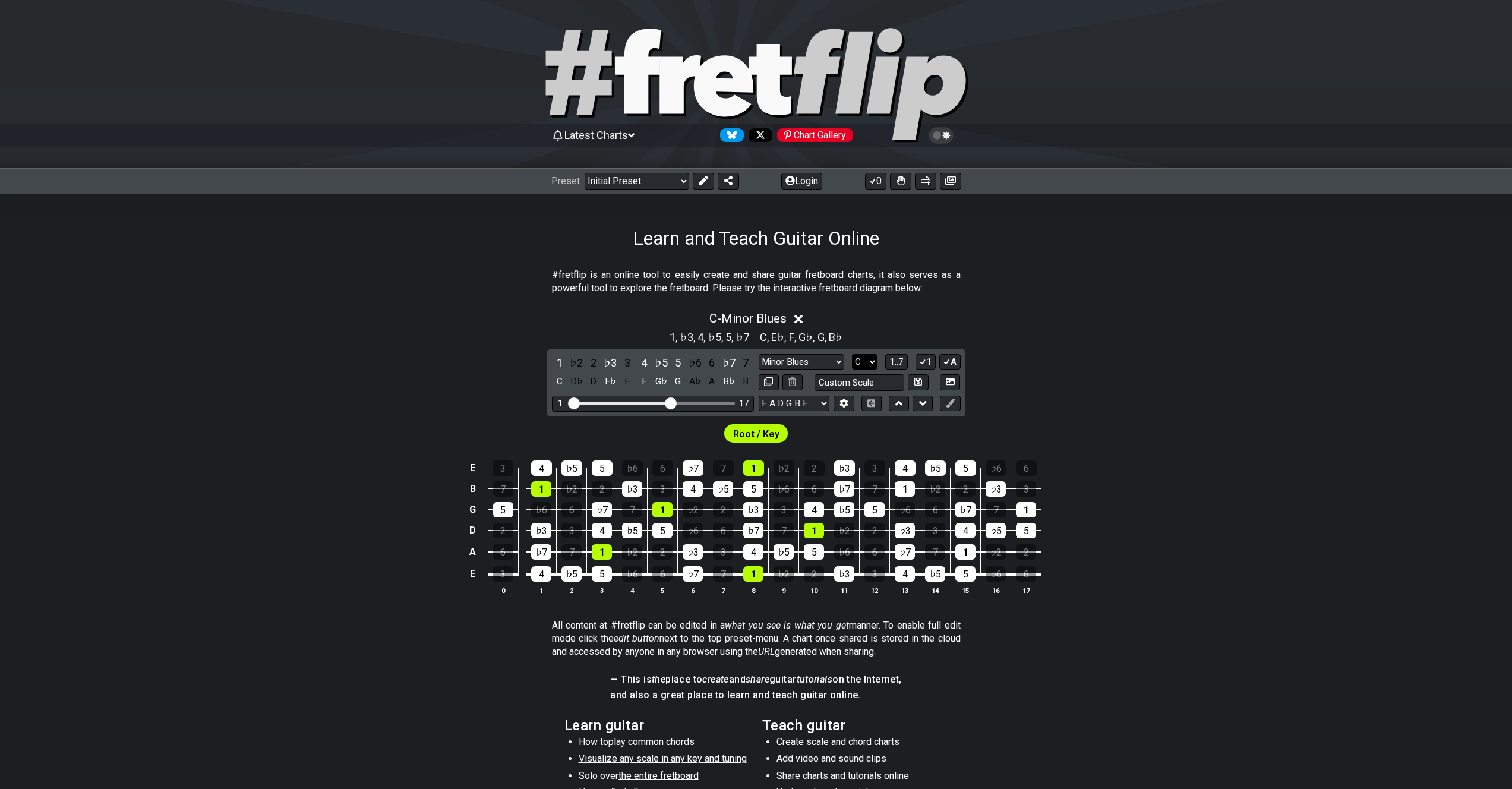
click at [873, 360] on select "A♭ A A♯ B♭ B C C♯ D♭ D D♯ E♭ E F F♯ G♭ G G♯" at bounding box center [864, 362] width 25 height 16
select select "A"
click at [852, 354] on select "A♭ A A♯ B♭ B C C♯ D♭ D D♯ E♭ E F F♯ G♭ G G♯" at bounding box center [864, 362] width 25 height 16
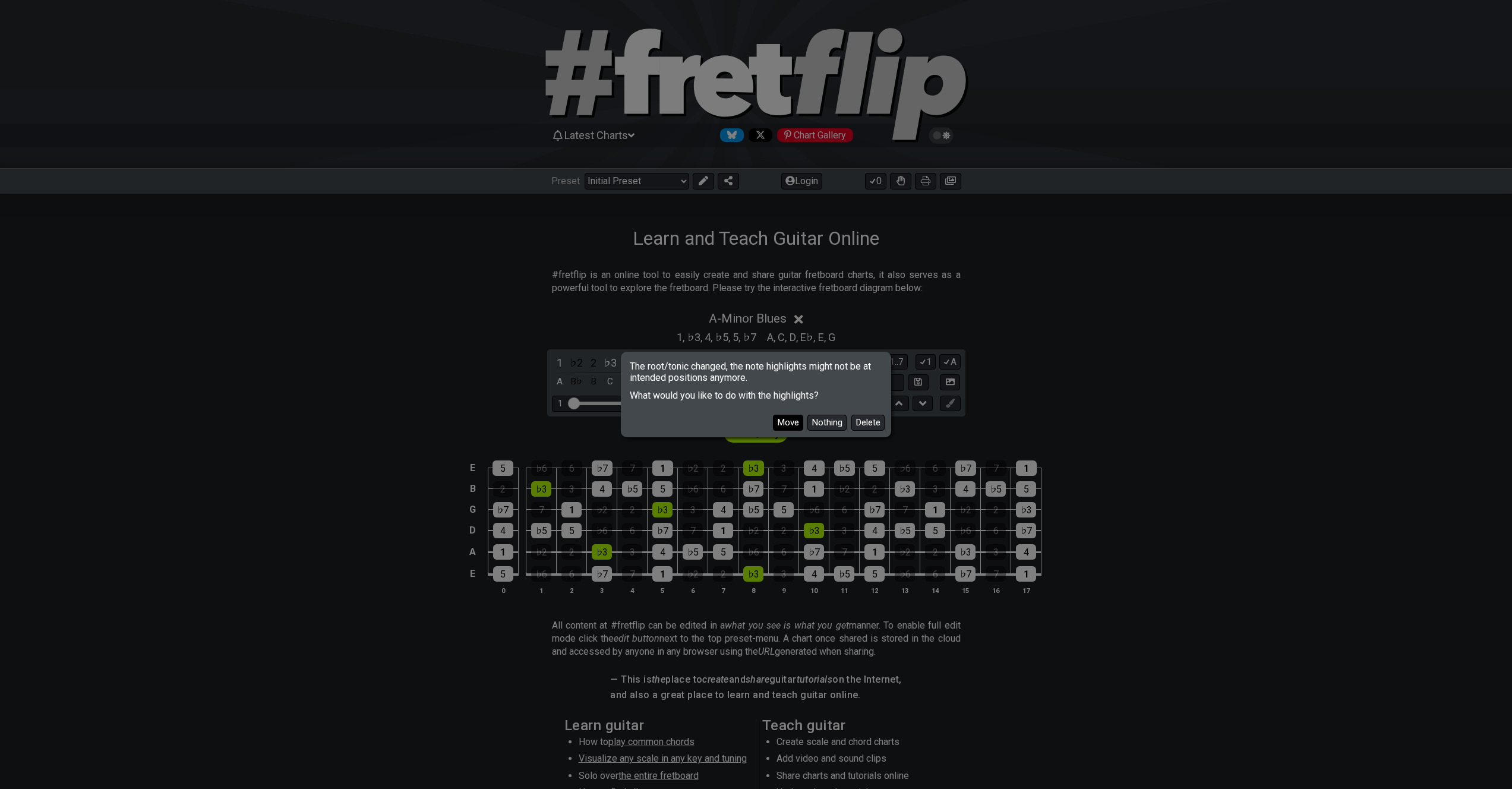
click at [793, 419] on button "Move" at bounding box center [787, 423] width 30 height 16
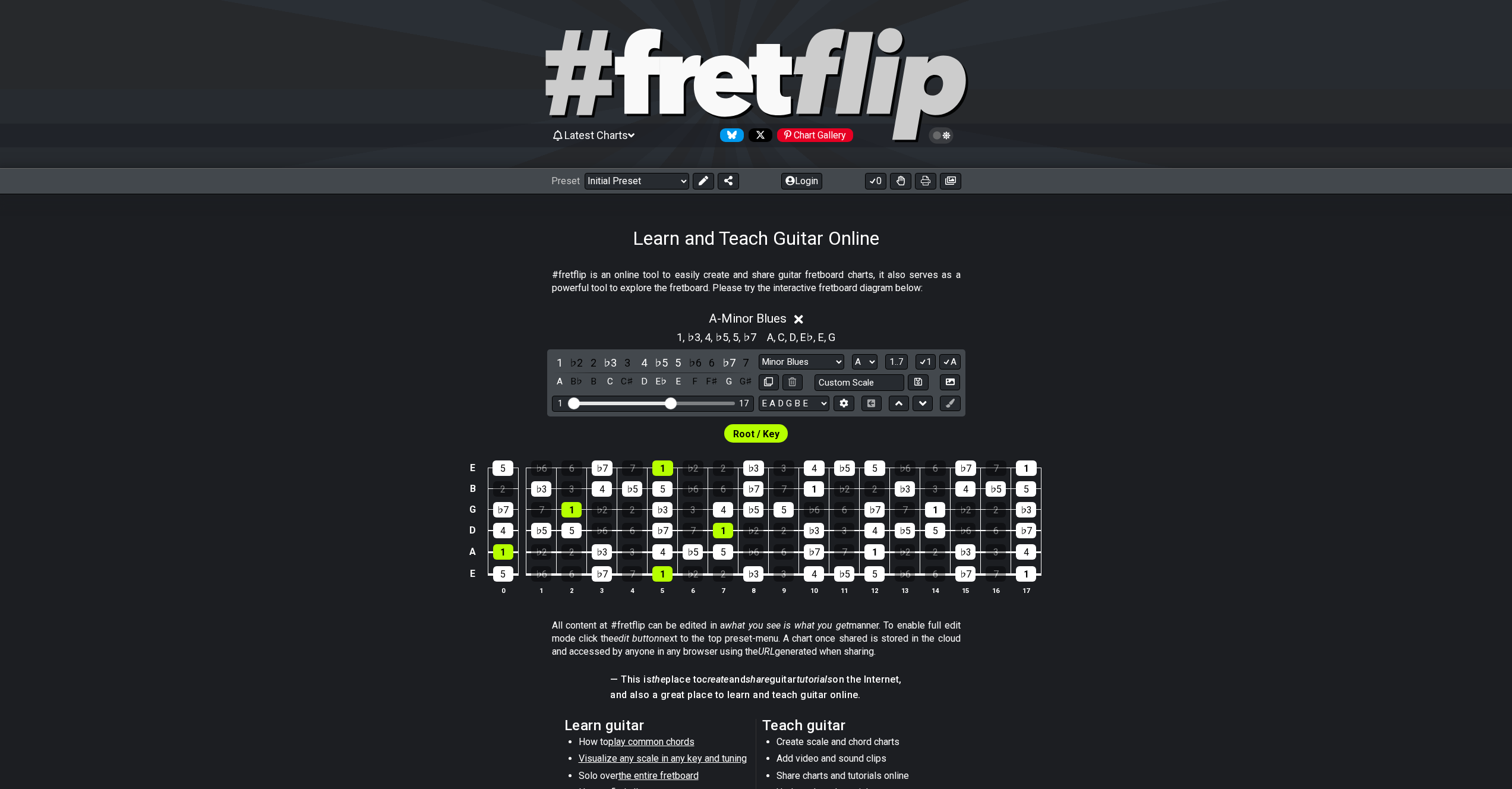
click at [1174, 605] on div "E 5 ♭6 6 ♭7 7 1 ♭2 2 ♭3 3 4 ♭5 5 ♭6 6 ♭7 7 1 B 2 ♭3 3 4 ♭5 5 ♭6 6 ♭7 7 1 ♭2 2 ♭…" at bounding box center [756, 529] width 1512 height 167
click at [825, 358] on select "Minor Pentatonic Click to edit Minor Pentatonic Major Pentatonic Minor Blues Ma…" at bounding box center [801, 362] width 85 height 16
select select "Major"
click at [758, 354] on select "Minor Pentatonic Click to edit Minor Pentatonic Major Pentatonic Minor Blues Ma…" at bounding box center [801, 362] width 85 height 16
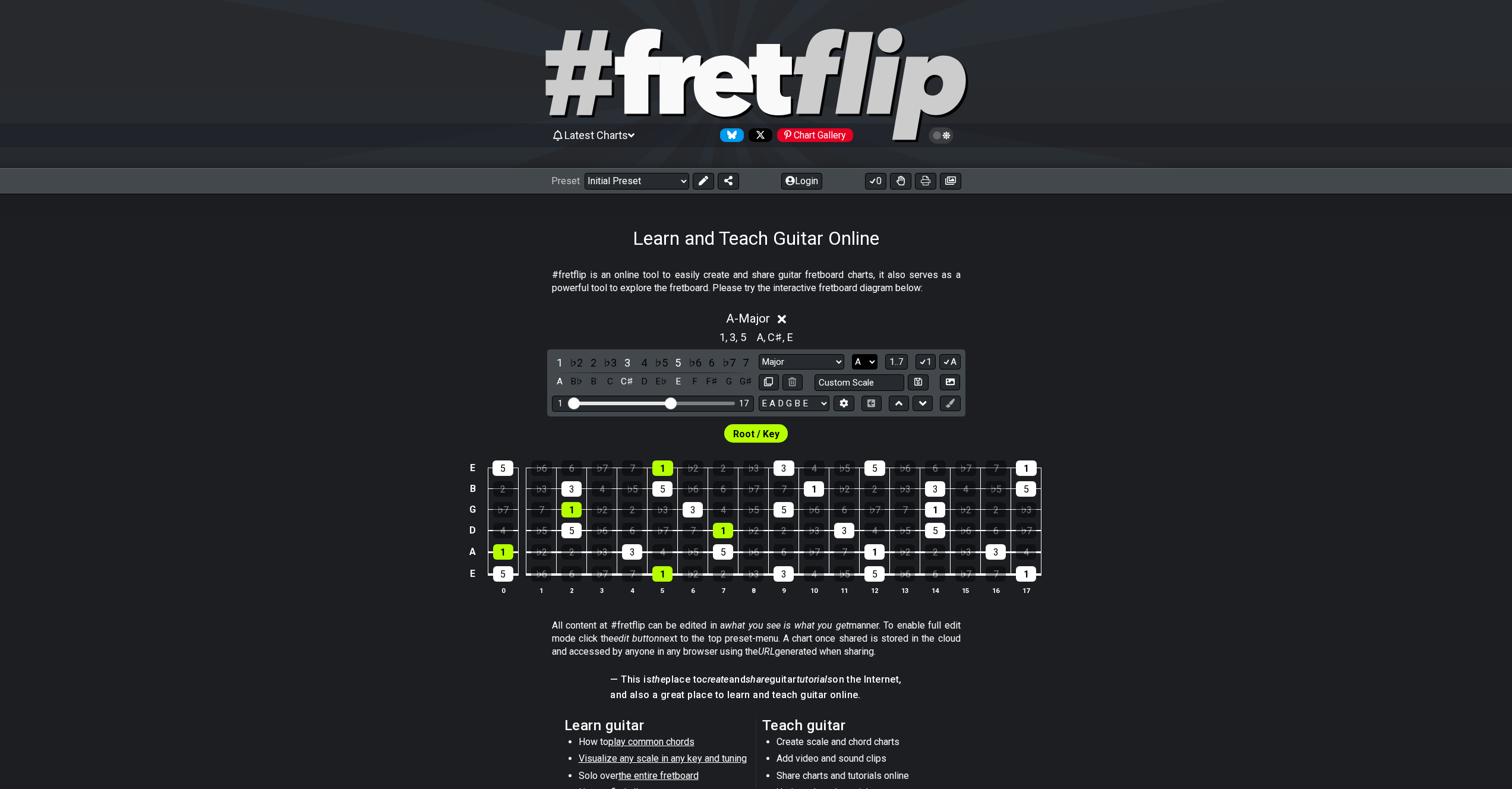
click at [867, 356] on select "A♭ A A♯ B♭ B C C♯ D♭ D D♯ E♭ E F F♯ G♭ G G♯" at bounding box center [864, 362] width 25 height 16
select select "D"
click at [852, 354] on select "A♭ A A♯ B♭ B C C♯ D♭ D D♯ E♭ E F F♯ G♭ G G♯" at bounding box center [864, 362] width 25 height 16
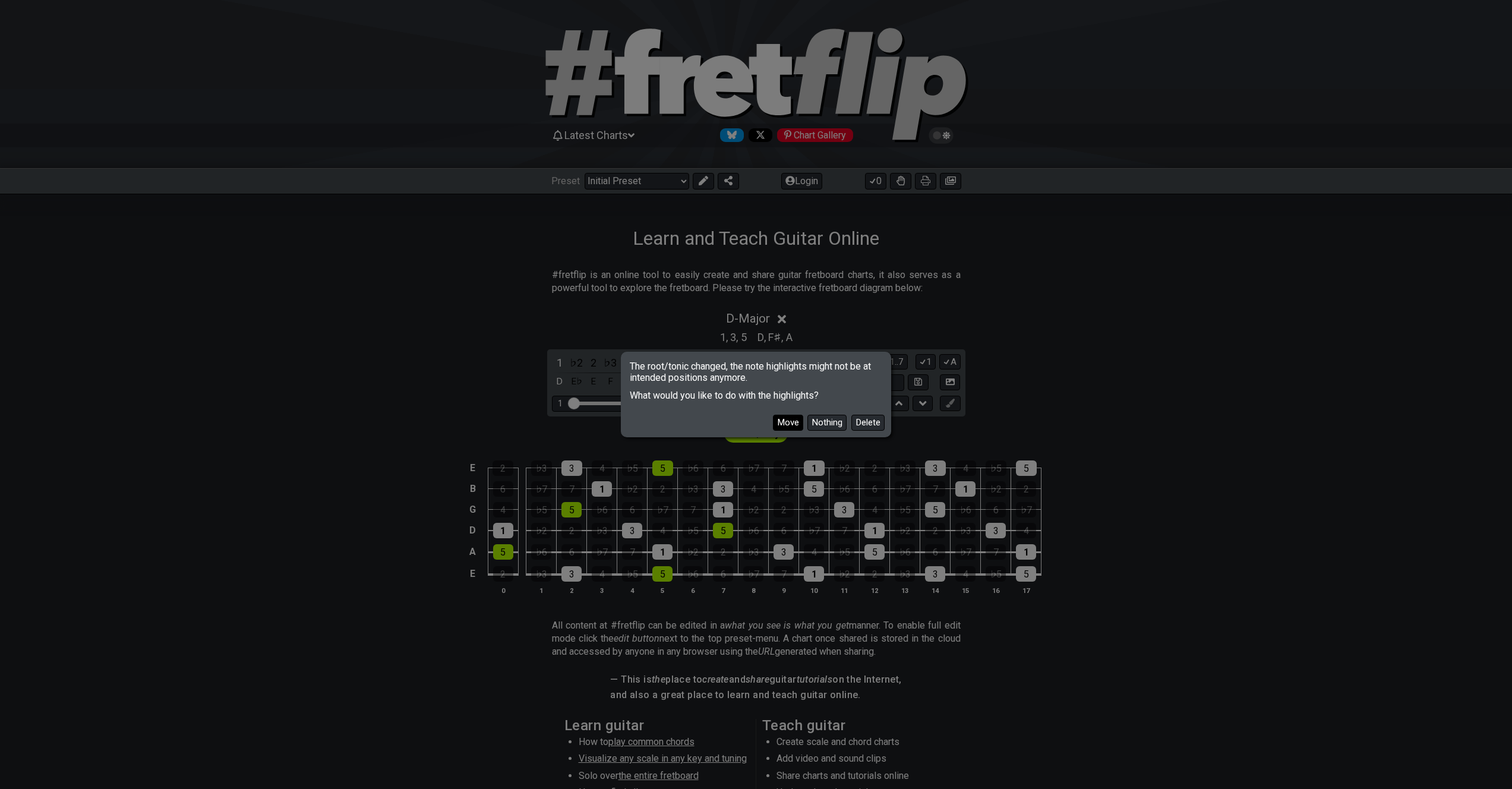
click at [785, 424] on button "Move" at bounding box center [787, 423] width 30 height 16
